Goal: Task Accomplishment & Management: Manage account settings

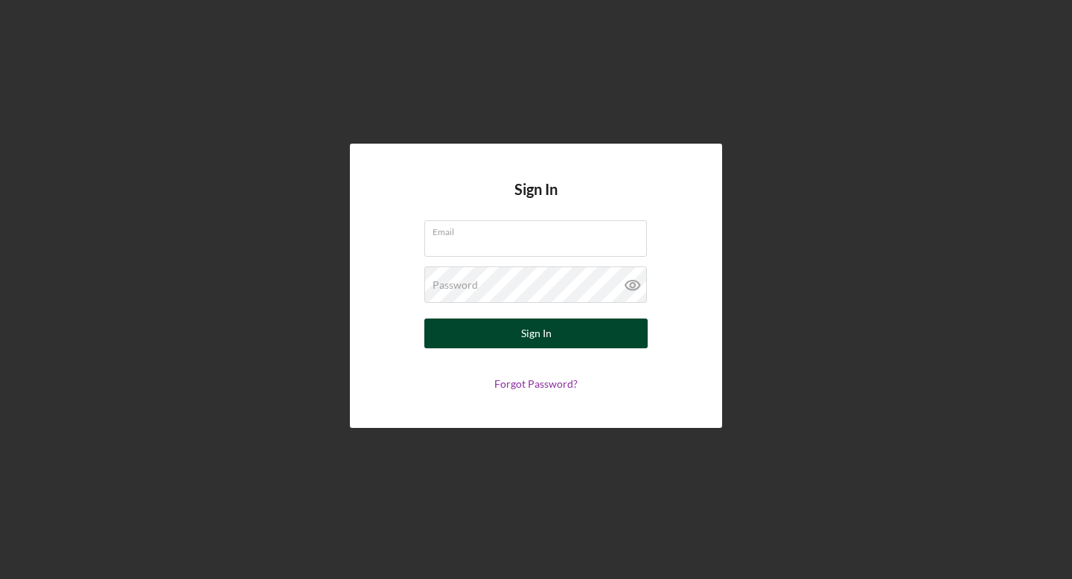
type input "daniapu03@gmail.com"
click at [563, 338] on button "Sign In" at bounding box center [535, 334] width 223 height 30
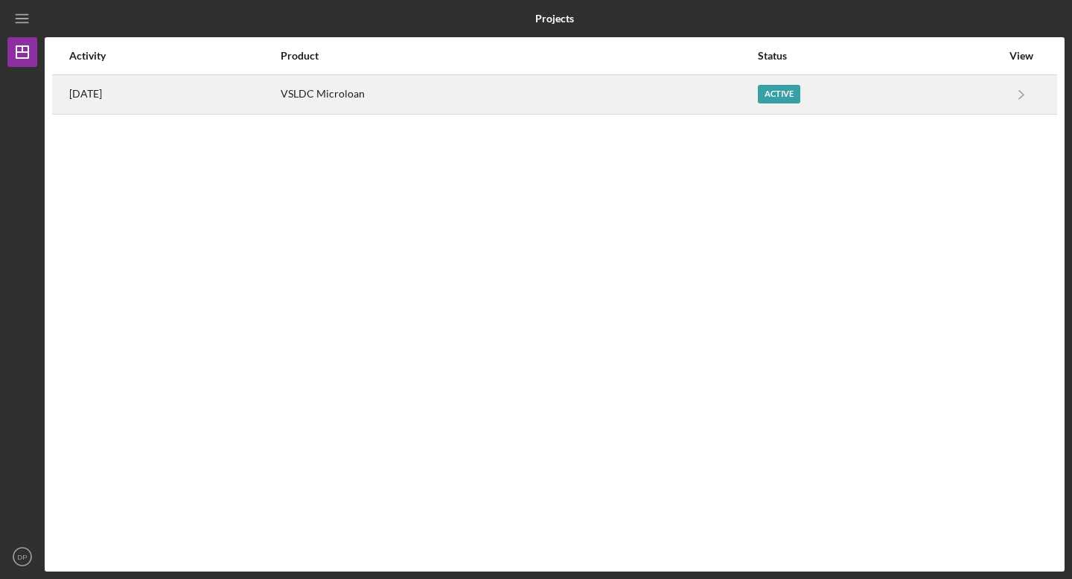
click at [780, 95] on div "Active" at bounding box center [779, 94] width 42 height 19
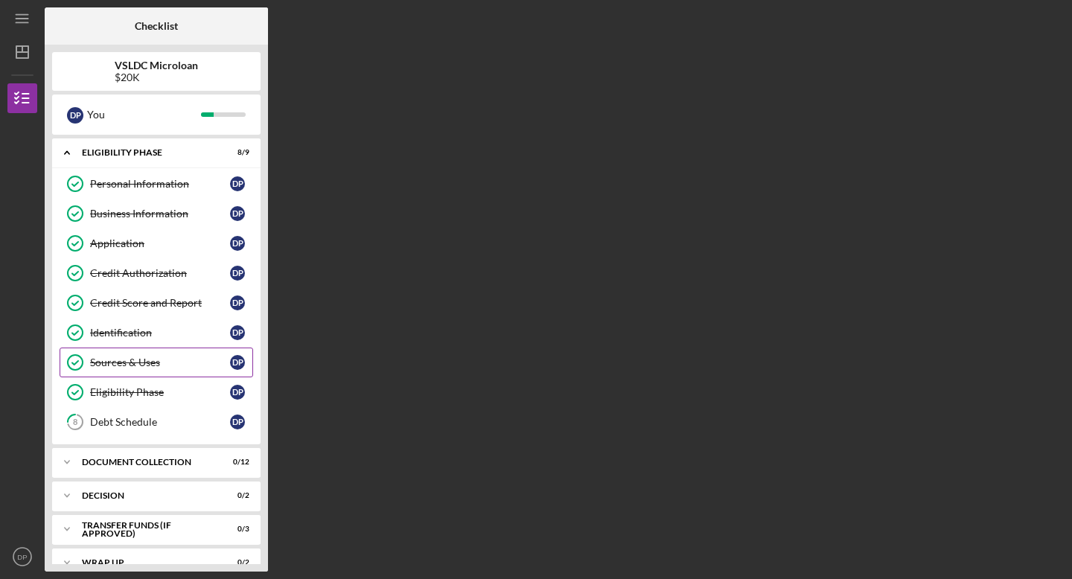
scroll to position [22, 0]
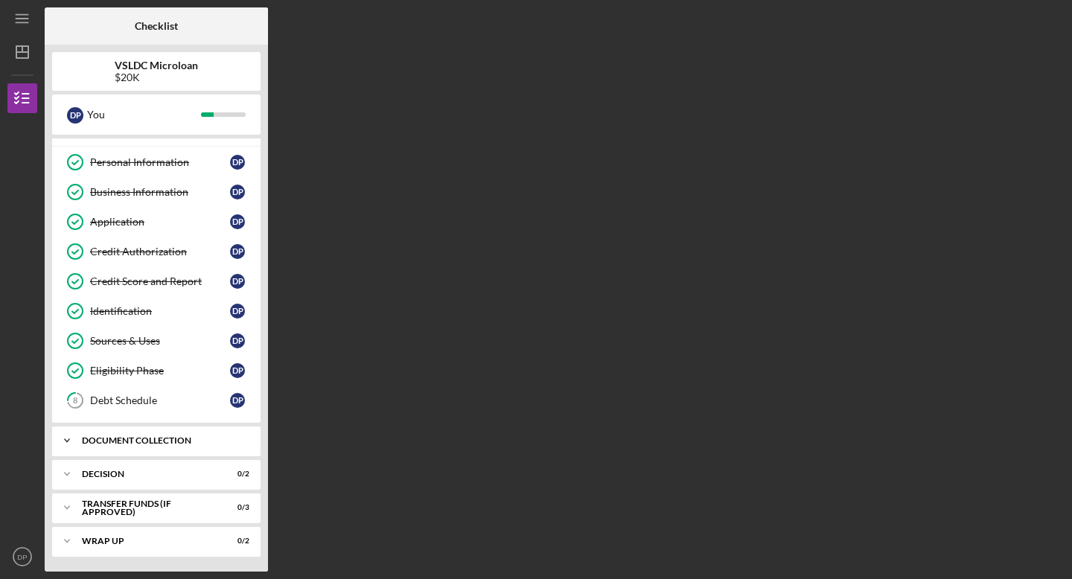
click at [141, 444] on div "Document Collection" at bounding box center [162, 440] width 160 height 9
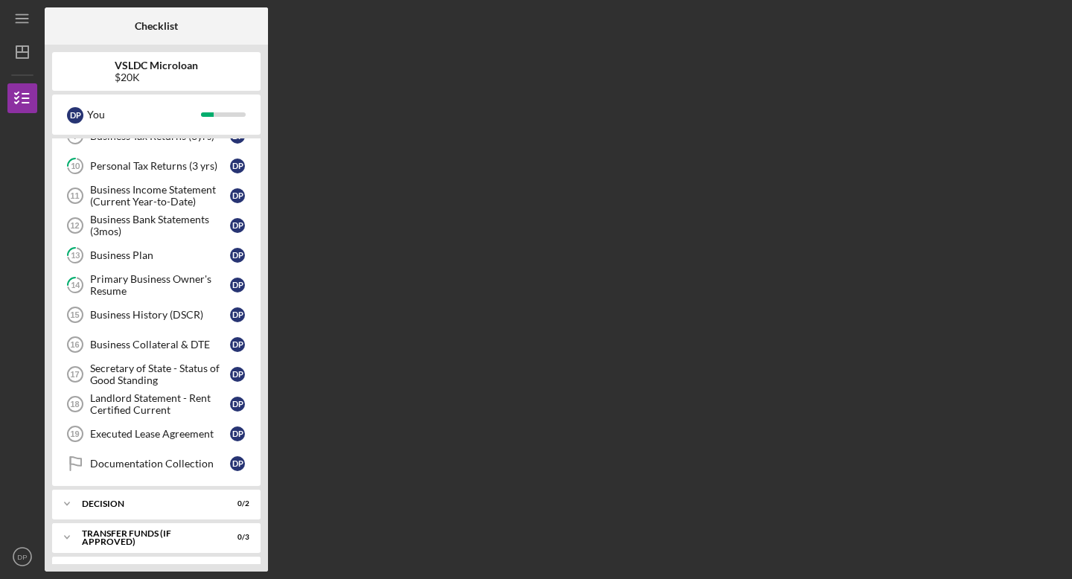
scroll to position [387, 0]
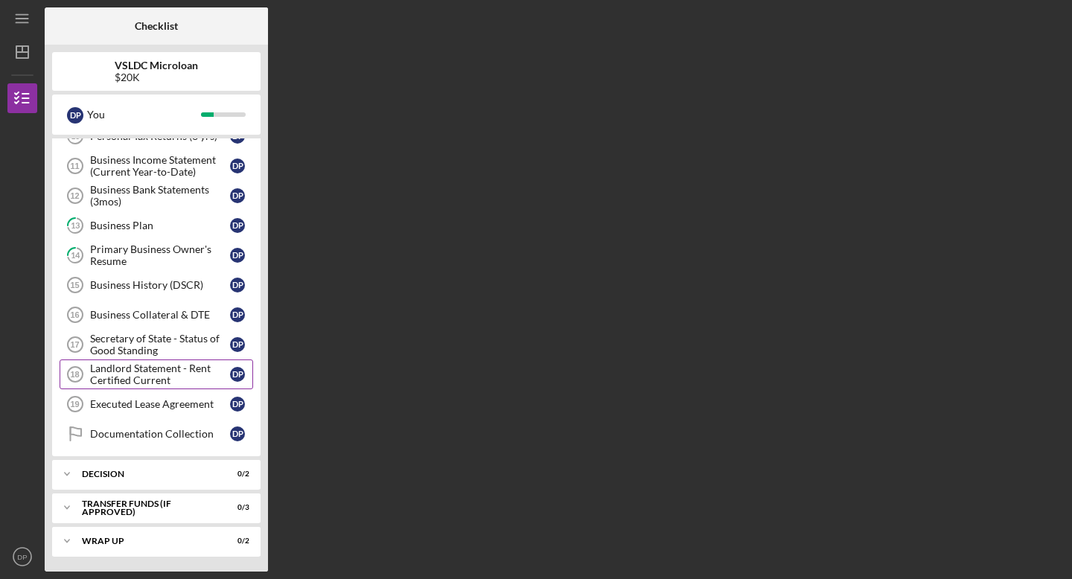
drag, startPoint x: 176, startPoint y: 380, endPoint x: 91, endPoint y: 368, distance: 86.4
click at [91, 368] on div "Landlord Statement - Rent Certified Current" at bounding box center [160, 375] width 140 height 24
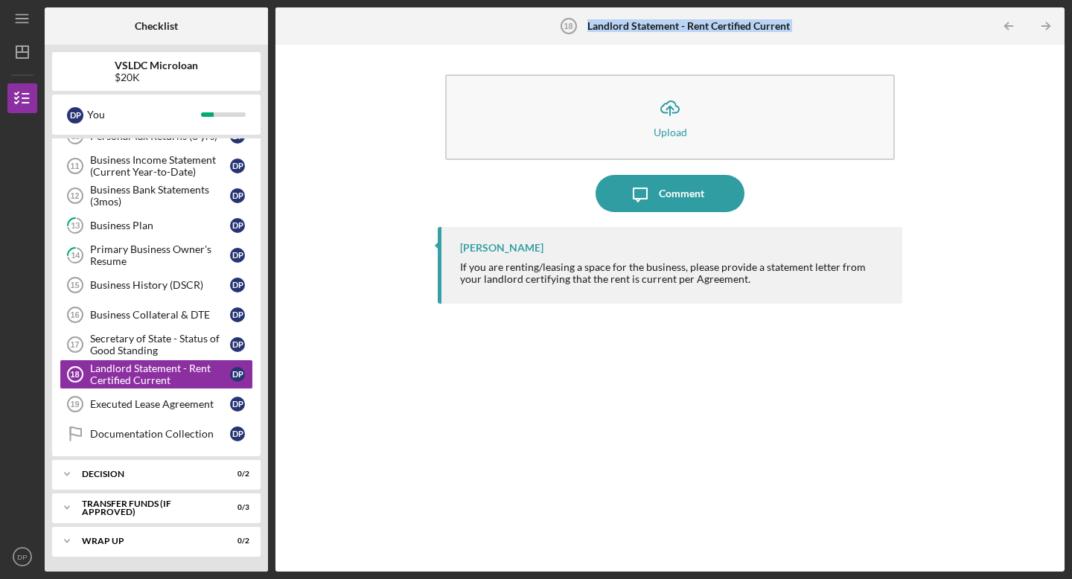
drag, startPoint x: 807, startPoint y: 31, endPoint x: 585, endPoint y: 23, distance: 222.0
click at [585, 23] on div "Landlord Statement - Rent Certified Current 18 Landlord Statement - Rent Certif…" at bounding box center [669, 25] width 789 height 37
copy div "Landlord Statement - Rent Certified Current Icon/Table Pagination Arrow Icon/Ta…"
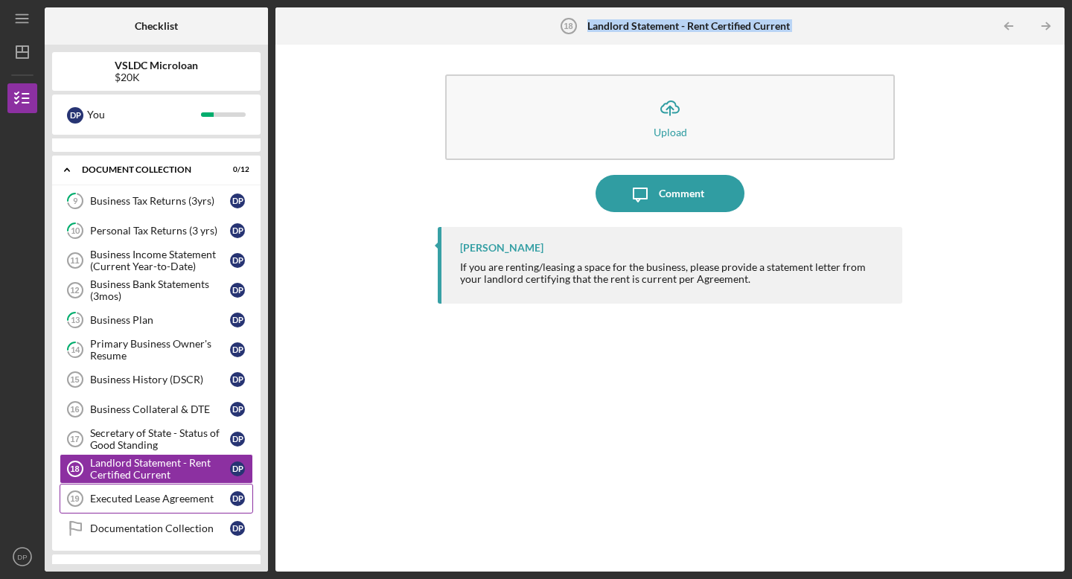
scroll to position [289, 0]
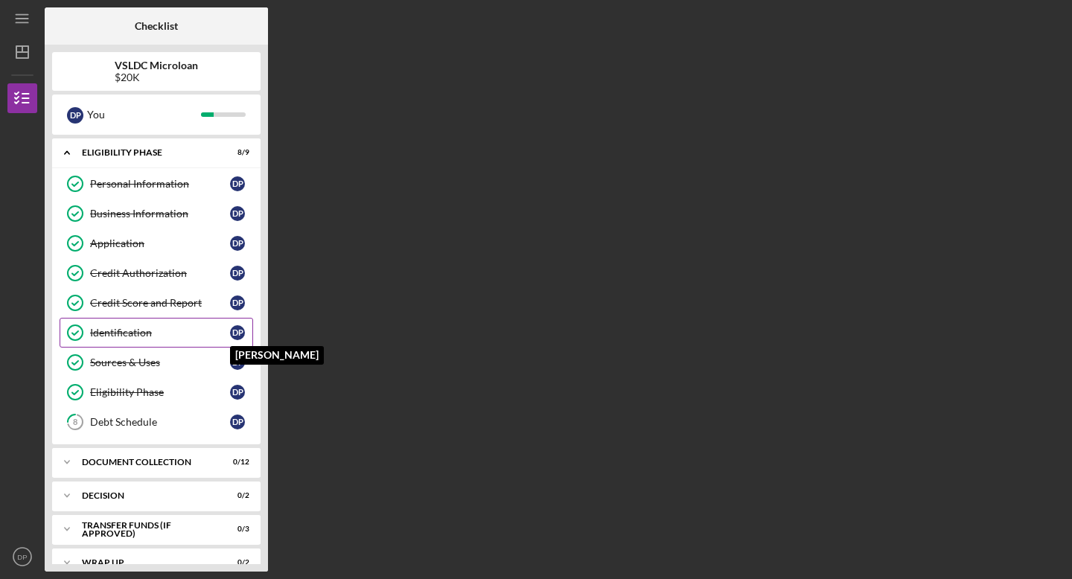
scroll to position [22, 0]
